Goal: Use online tool/utility: Utilize a website feature to perform a specific function

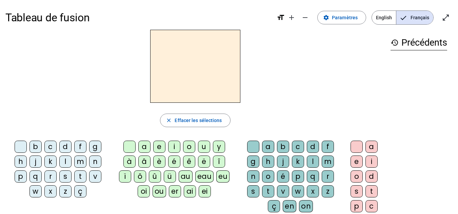
click at [80, 162] on div "m" at bounding box center [80, 162] width 12 height 12
click at [143, 146] on div "a" at bounding box center [144, 147] width 12 height 12
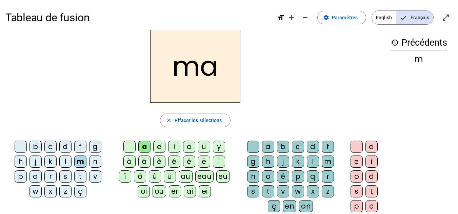
click at [313, 160] on div "l" at bounding box center [313, 162] width 12 height 12
click at [36, 149] on div "b" at bounding box center [35, 147] width 12 height 12
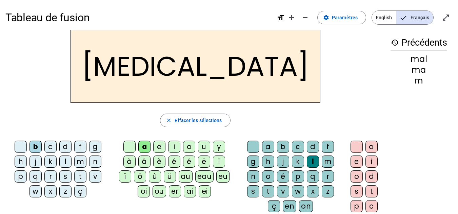
click at [36, 149] on div "b" at bounding box center [35, 147] width 12 height 12
click at [252, 191] on div "s" at bounding box center [253, 192] width 12 height 12
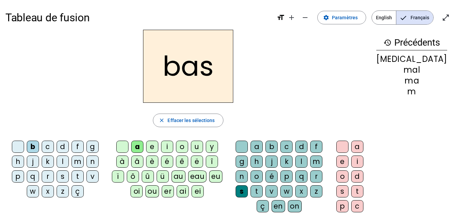
click at [18, 176] on div "p" at bounding box center [18, 177] width 12 height 12
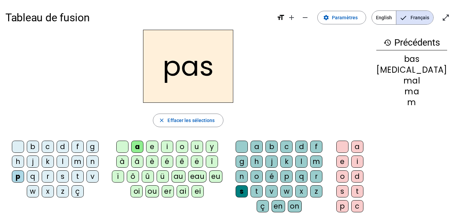
click at [3, 211] on div "Tableau de fusion format_size add remove settings Paramètres English Français o…" at bounding box center [229, 159] width 458 height 319
click at [78, 177] on div "t" at bounding box center [77, 177] width 12 height 12
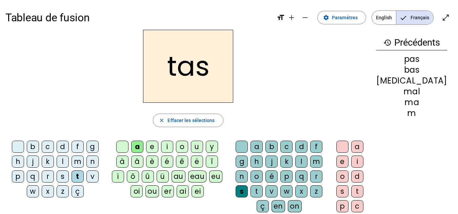
click at [94, 178] on div "v" at bounding box center [92, 177] width 12 height 12
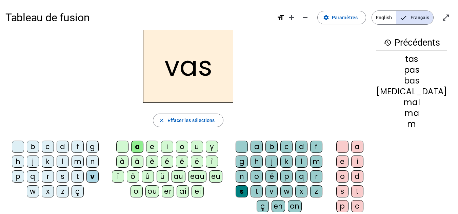
click at [108, 180] on div "b c d f g h j k l m n p q r s t v w x z ç" at bounding box center [56, 170] width 102 height 65
click at [48, 177] on div "r" at bounding box center [48, 177] width 12 height 12
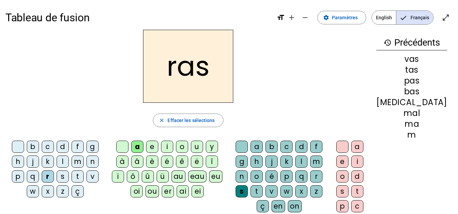
click at [263, 190] on div "t" at bounding box center [256, 192] width 12 height 12
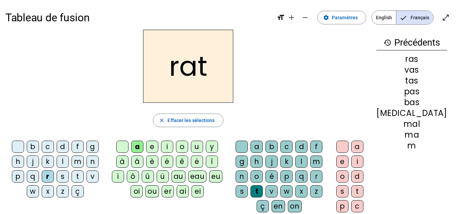
click at [79, 164] on div "m" at bounding box center [77, 162] width 12 height 12
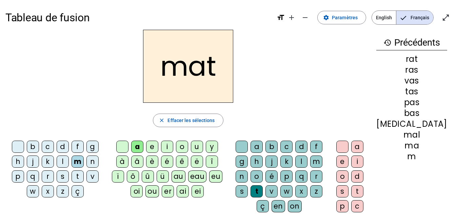
click at [78, 163] on div "m" at bounding box center [77, 162] width 12 height 12
click at [188, 146] on div "o" at bounding box center [182, 147] width 12 height 12
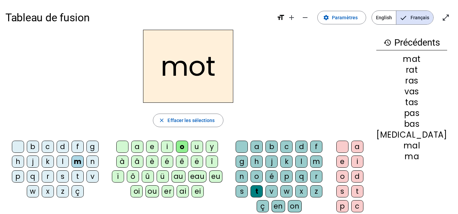
click at [19, 178] on div "p" at bounding box center [18, 177] width 12 height 12
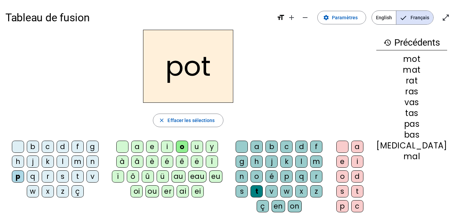
click at [68, 162] on div "l" at bounding box center [63, 162] width 12 height 12
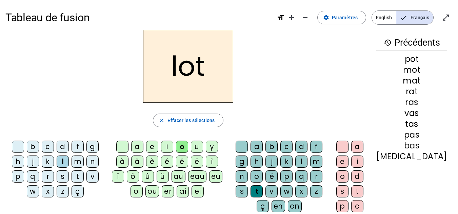
click at [68, 162] on div "l" at bounding box center [63, 162] width 12 height 12
click at [359, 19] on span at bounding box center [341, 17] width 48 height 16
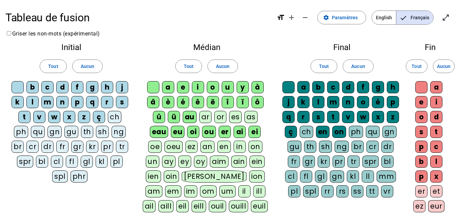
click at [115, 161] on div "pl" at bounding box center [116, 162] width 12 height 12
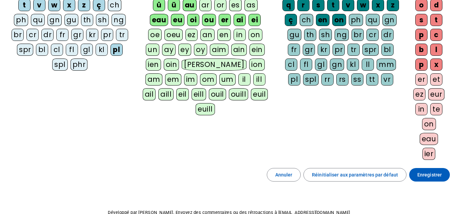
scroll to position [112, 0]
click at [431, 177] on span "Enregistrer" at bounding box center [429, 175] width 24 height 8
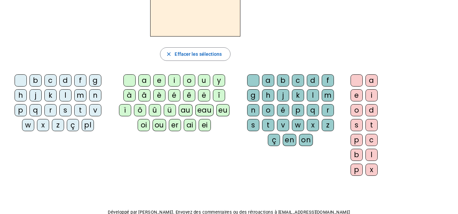
click at [90, 121] on div "pl" at bounding box center [88, 125] width 12 height 12
click at [190, 80] on div "o" at bounding box center [189, 81] width 12 height 12
click at [267, 122] on div "t" at bounding box center [268, 125] width 12 height 12
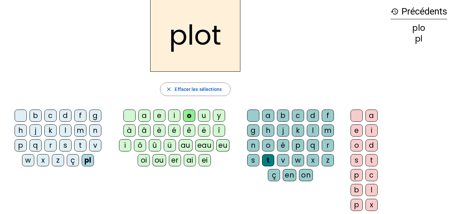
scroll to position [0, 0]
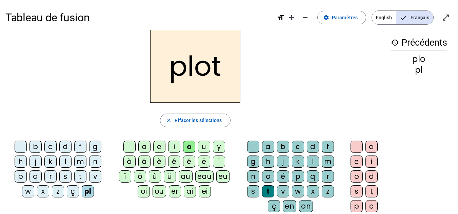
click at [153, 138] on div "plot close Effacer les sélections b c d f g h j k l m n p q r s t v w x z ç pl …" at bounding box center [194, 139] width 379 height 218
click at [140, 146] on div "a" at bounding box center [144, 147] width 12 height 12
